Goal: Go to known website: Access a specific website the user already knows

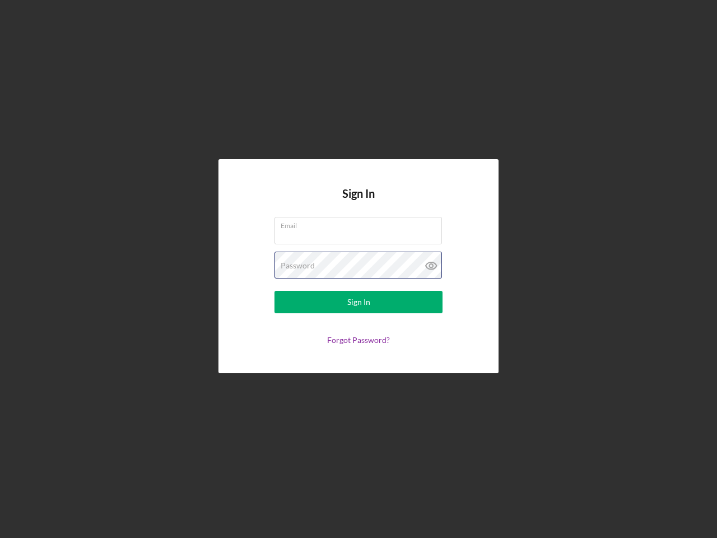
click at [359, 269] on div "Password" at bounding box center [359, 266] width 168 height 28
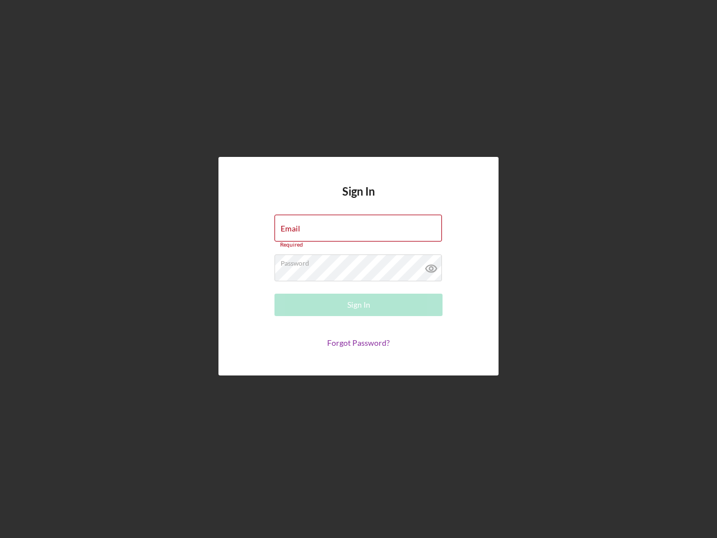
click at [432, 266] on icon at bounding box center [432, 268] width 28 height 28
